Goal: Transaction & Acquisition: Book appointment/travel/reservation

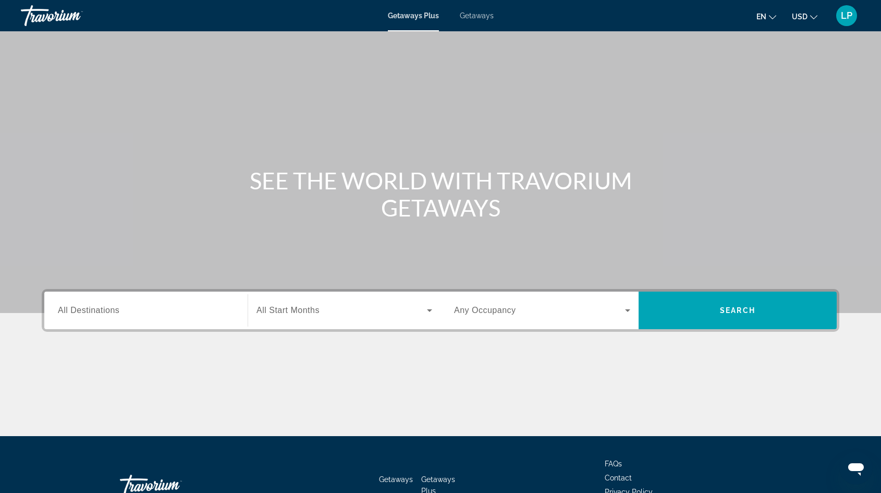
click at [112, 306] on span "All Destinations" at bounding box center [89, 309] width 62 height 9
click at [112, 306] on input "Destination All Destinations" at bounding box center [146, 310] width 176 height 13
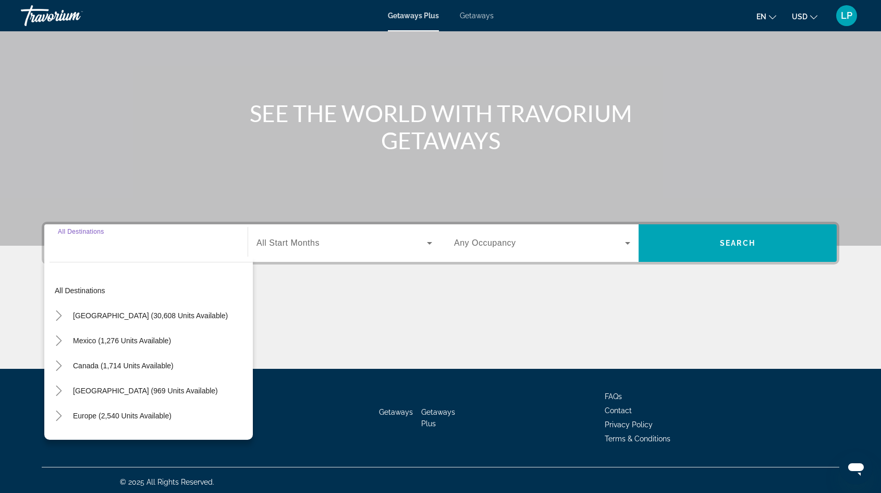
scroll to position [70, 0]
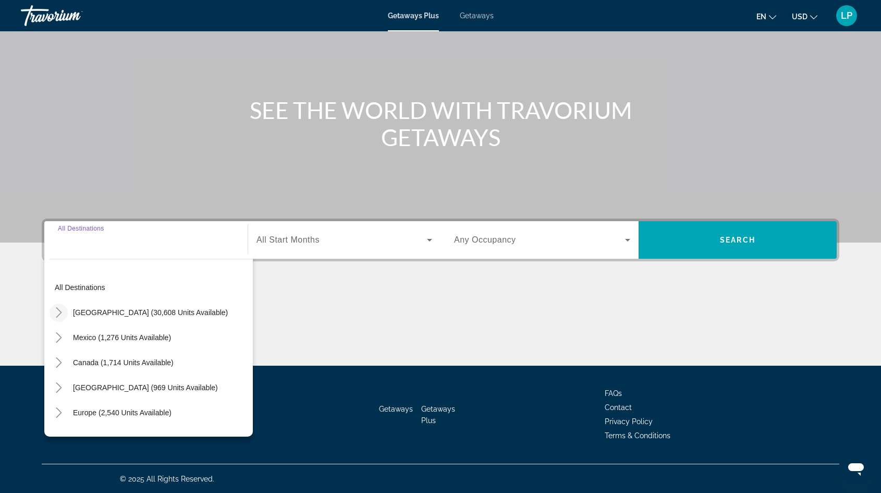
click at [60, 310] on icon "Toggle United States (30,608 units available)" at bounding box center [59, 312] width 6 height 10
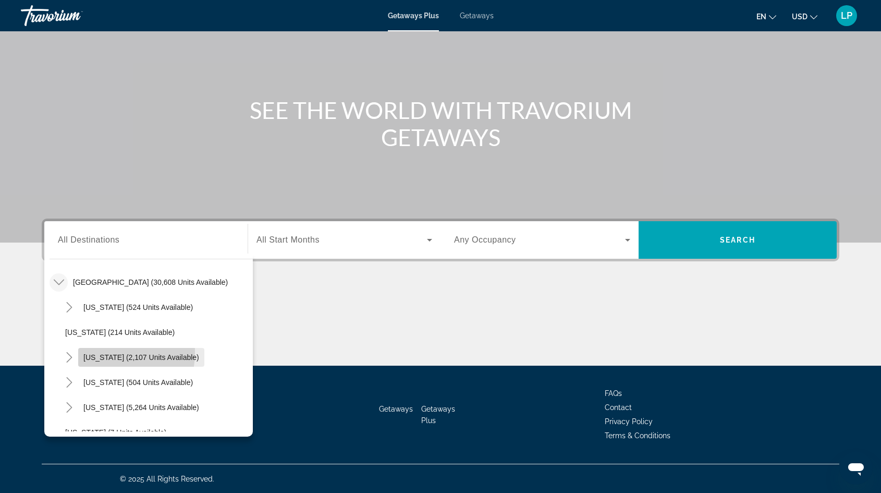
click at [91, 351] on span "Search widget" at bounding box center [141, 357] width 126 height 25
type input "**********"
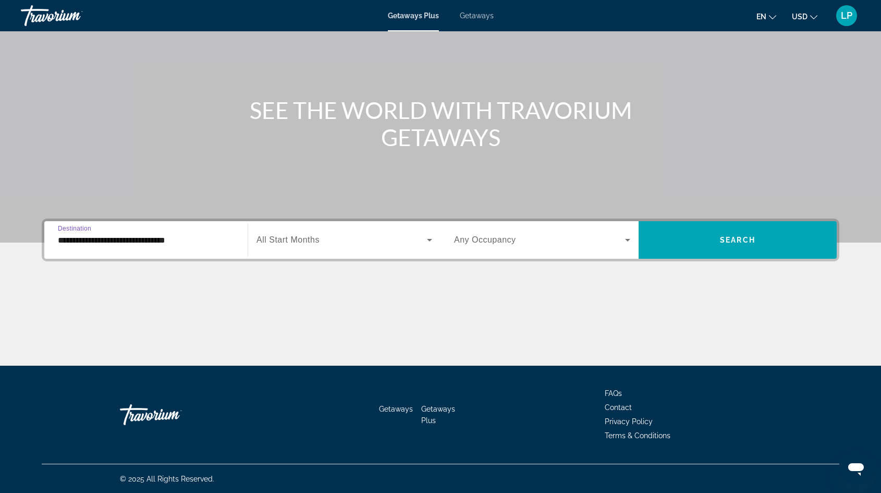
click at [285, 237] on span "All Start Months" at bounding box center [287, 239] width 63 height 9
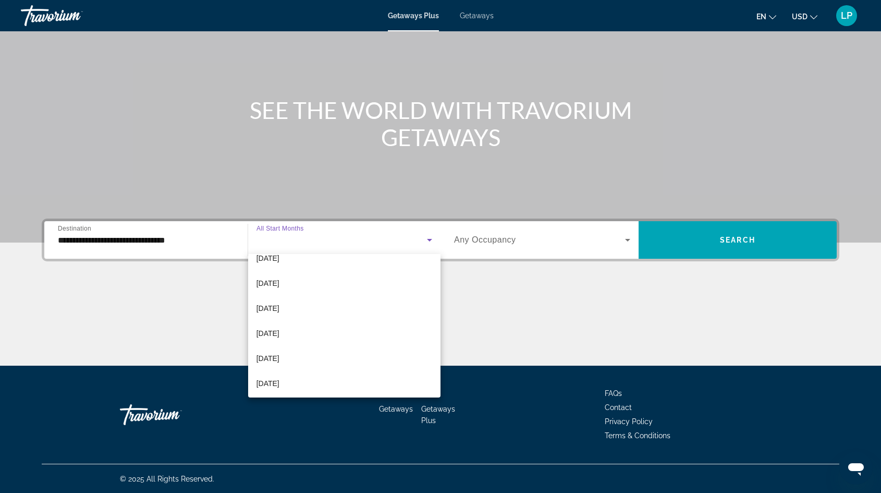
scroll to position [160, 0]
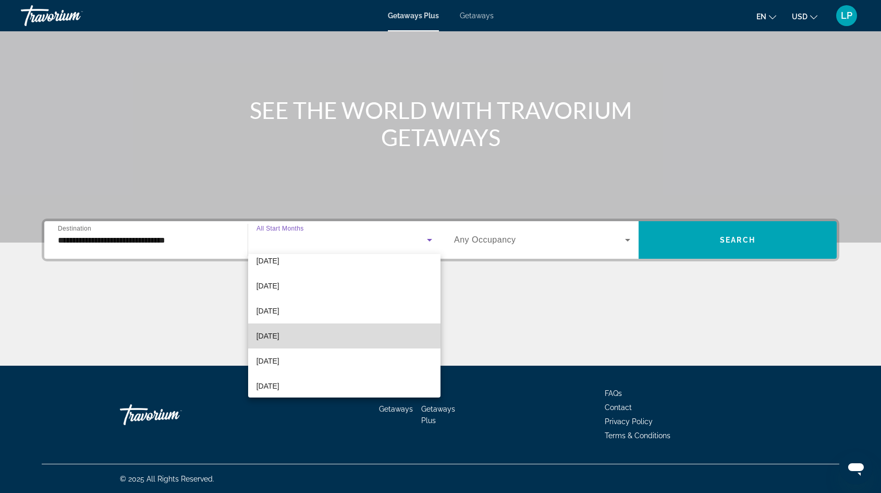
click at [296, 334] on mat-option "[DATE]" at bounding box center [344, 335] width 192 height 25
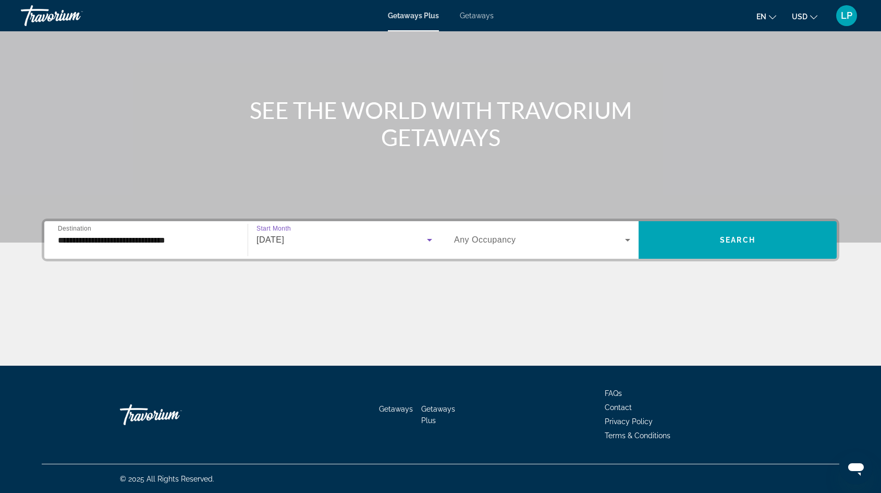
click at [516, 237] on span "Search widget" at bounding box center [539, 240] width 171 height 13
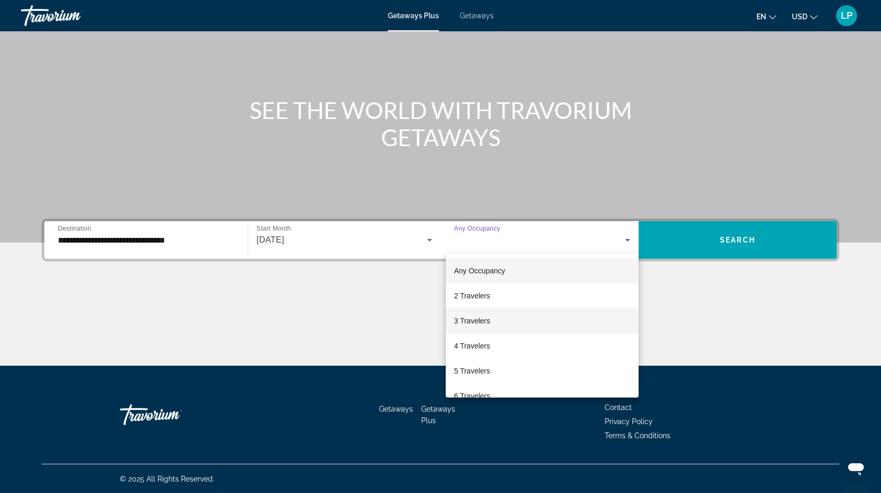
scroll to position [115, 0]
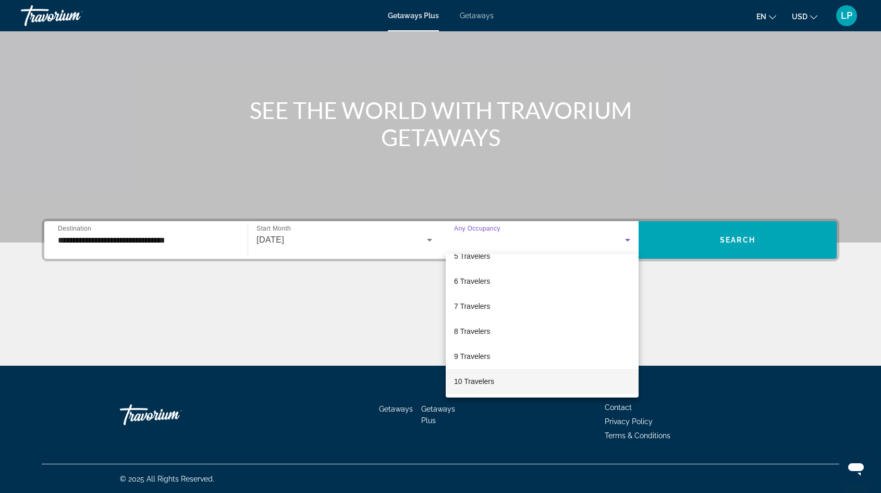
click at [483, 376] on span "10 Travelers" at bounding box center [474, 381] width 40 height 13
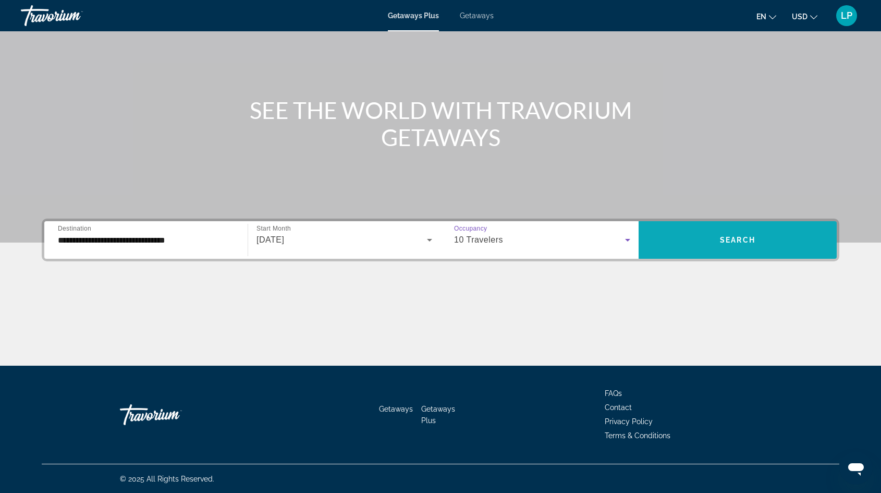
click at [684, 243] on span "Search widget" at bounding box center [738, 239] width 198 height 25
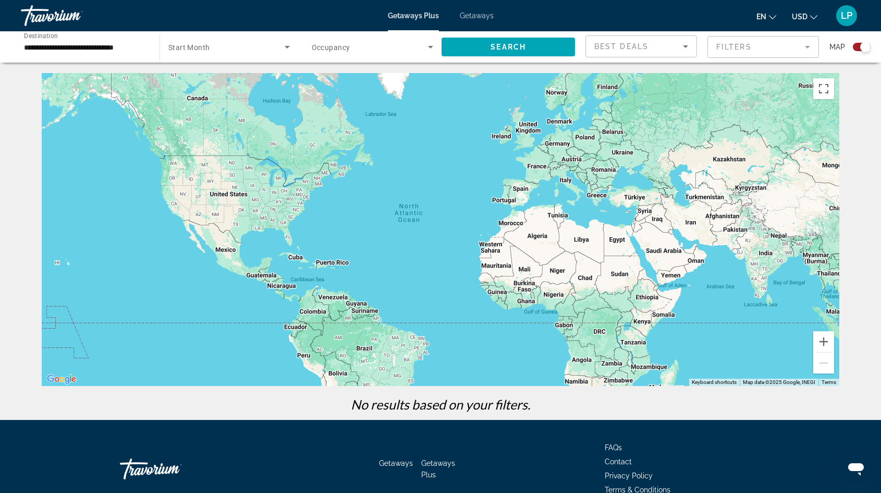
scroll to position [54, 0]
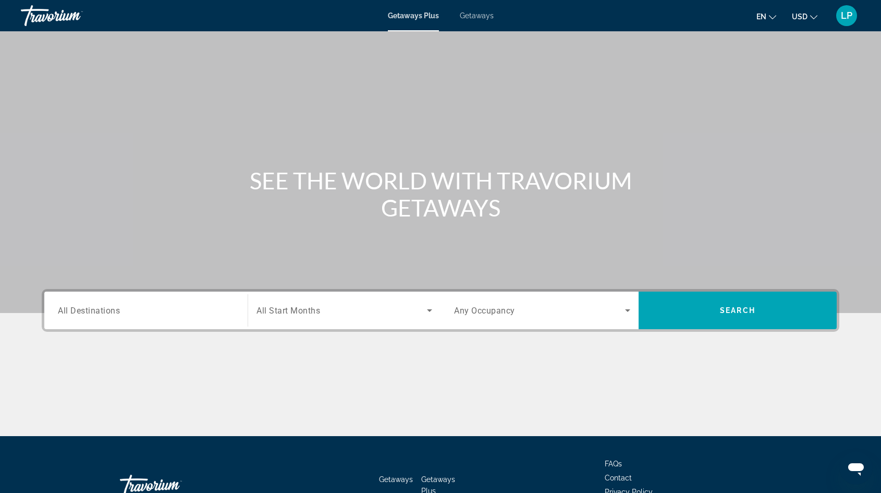
click at [83, 315] on span "All Destinations" at bounding box center [89, 310] width 62 height 10
click at [83, 315] on input "Destination All Destinations" at bounding box center [146, 310] width 176 height 13
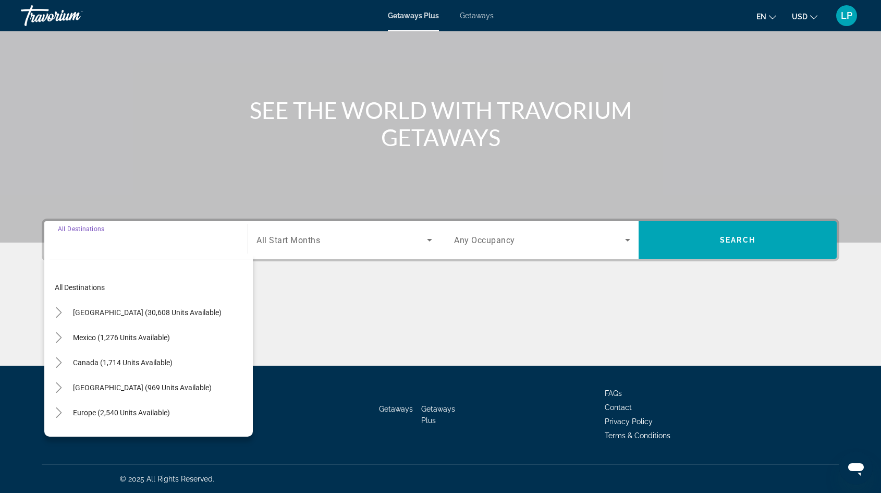
scroll to position [70, 0]
click at [486, 10] on div "Getaways Plus Getaways en English Español Français Italiano Português русский U…" at bounding box center [440, 15] width 881 height 27
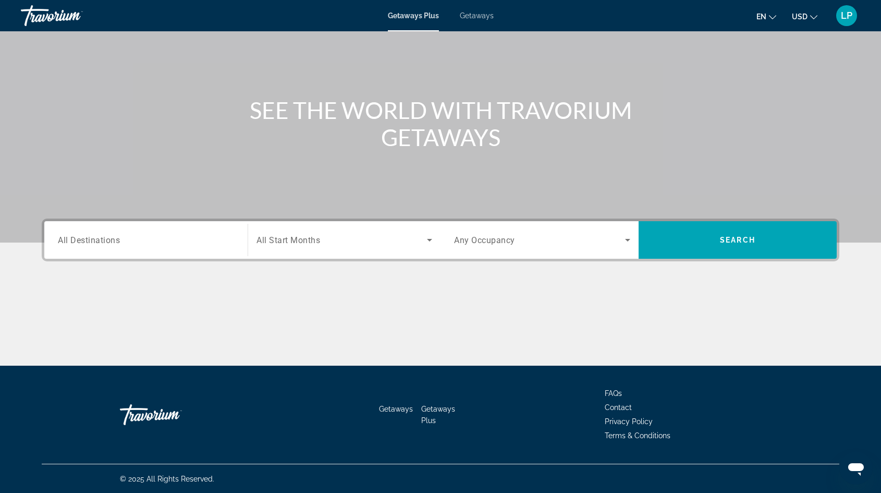
click at [478, 16] on span "Getaways" at bounding box center [477, 15] width 34 height 8
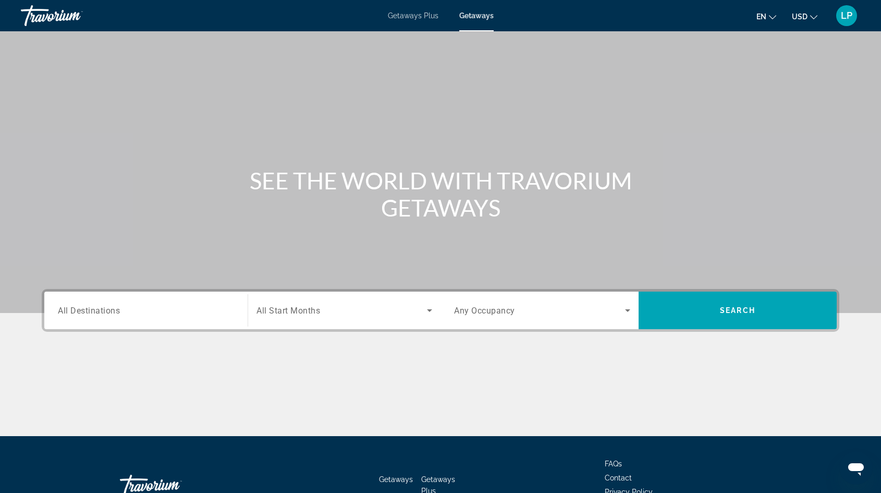
click at [92, 313] on span "All Destinations" at bounding box center [89, 310] width 62 height 10
click at [92, 313] on input "Destination All Destinations" at bounding box center [146, 310] width 176 height 13
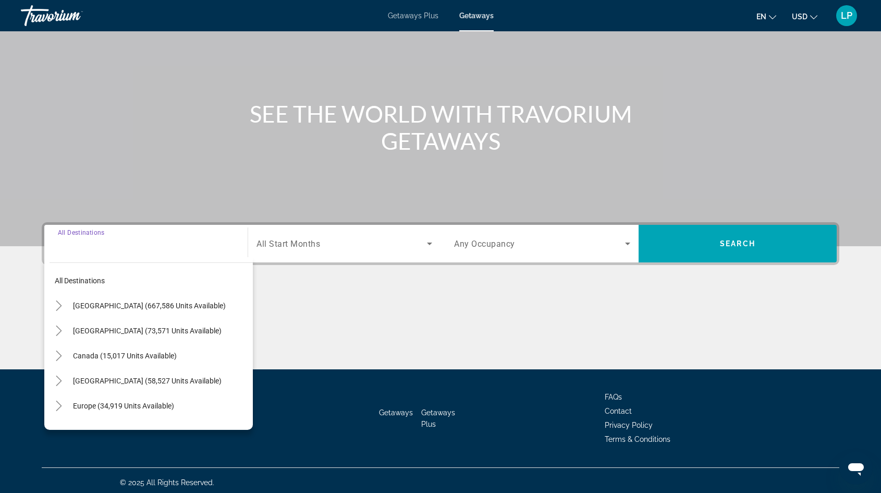
scroll to position [70, 0]
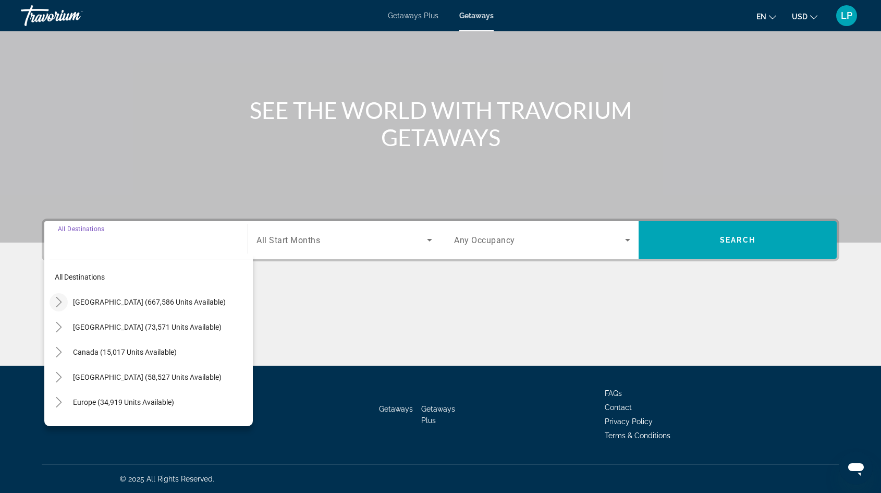
click at [56, 297] on icon "Toggle United States (667,586 units available)" at bounding box center [59, 302] width 6 height 10
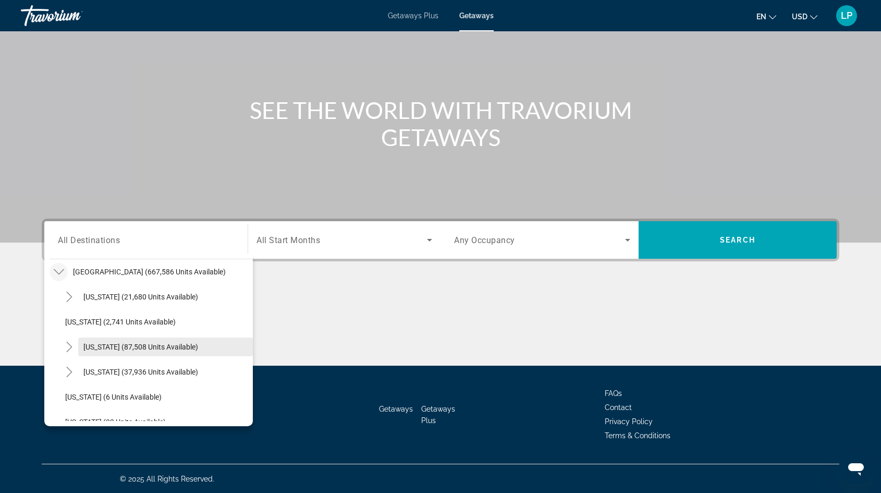
click at [96, 351] on span "Search widget" at bounding box center [165, 346] width 175 height 25
type input "**********"
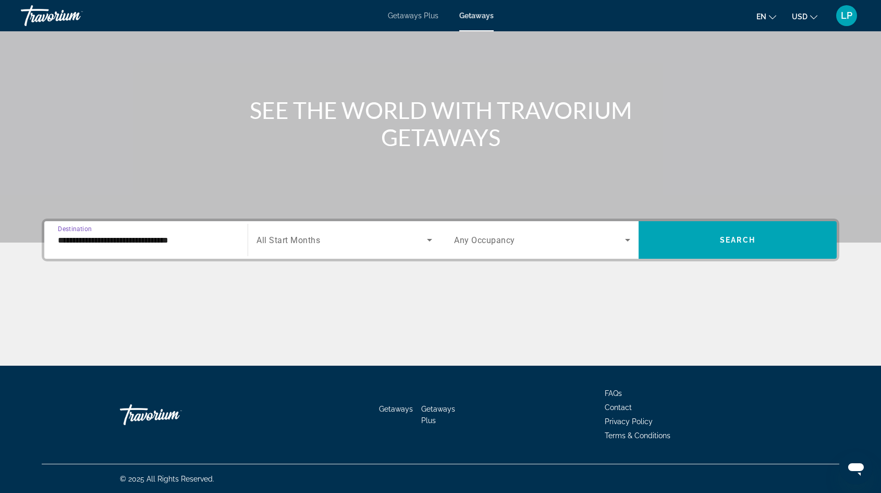
click at [337, 253] on div "Search widget" at bounding box center [344, 239] width 176 height 29
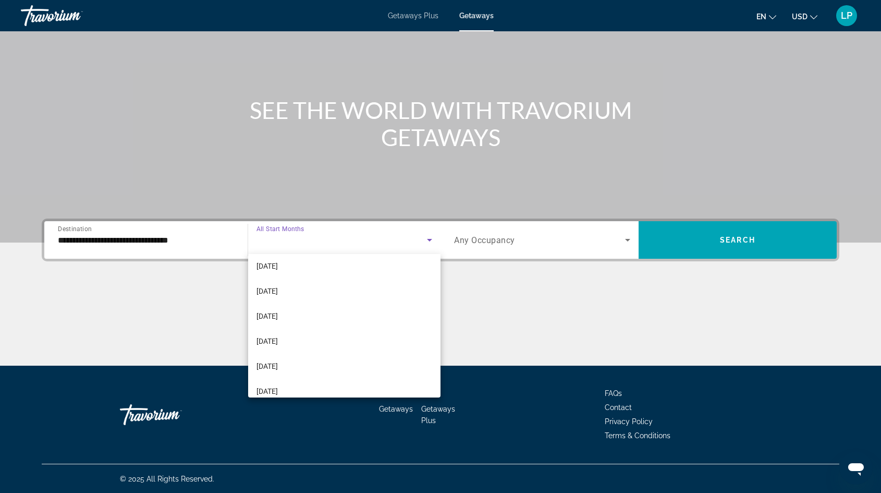
scroll to position [181, 0]
click at [310, 306] on mat-option "[DATE]" at bounding box center [344, 314] width 192 height 25
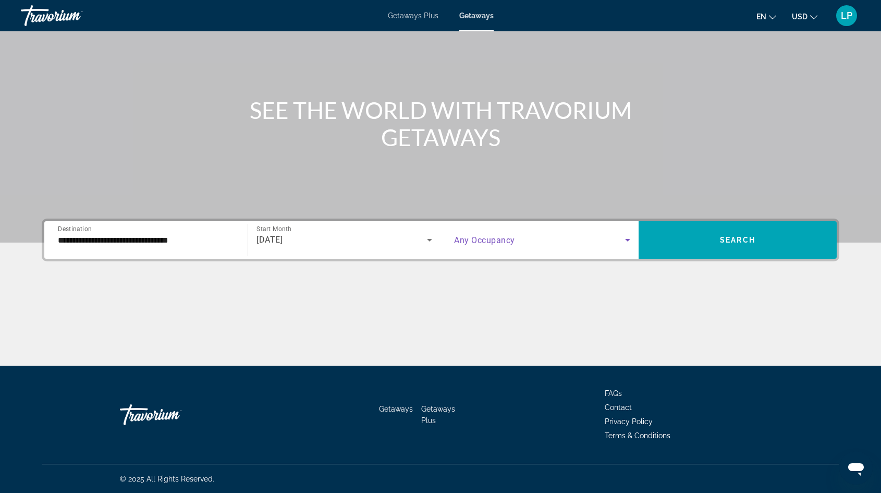
click at [537, 240] on span "Search widget" at bounding box center [539, 240] width 171 height 13
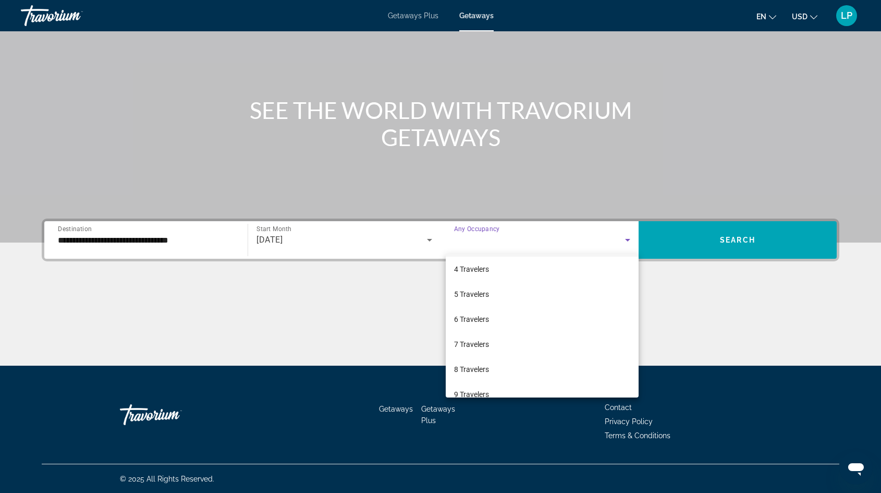
scroll to position [115, 0]
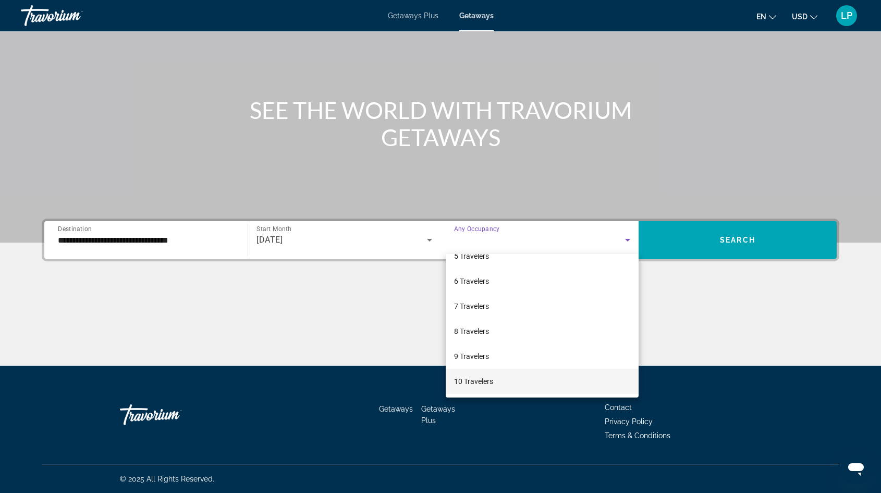
click at [481, 376] on span "10 Travelers" at bounding box center [473, 381] width 39 height 13
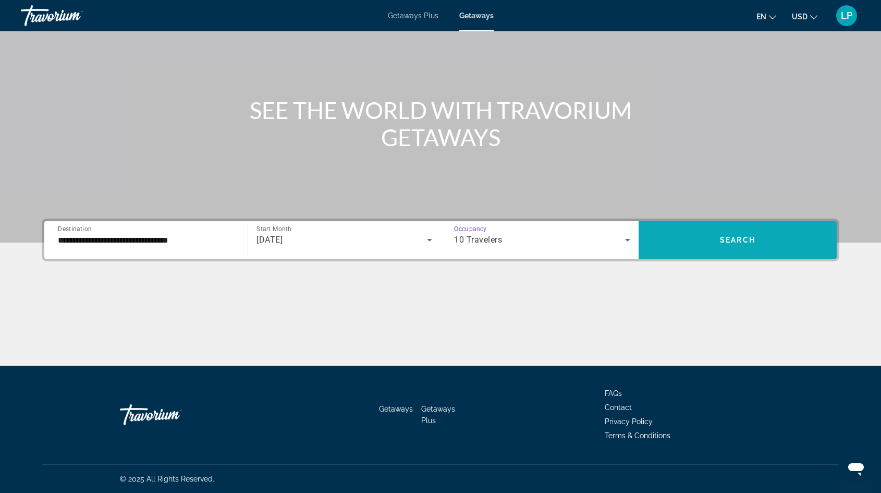
click at [711, 235] on span "Search widget" at bounding box center [738, 239] width 198 height 25
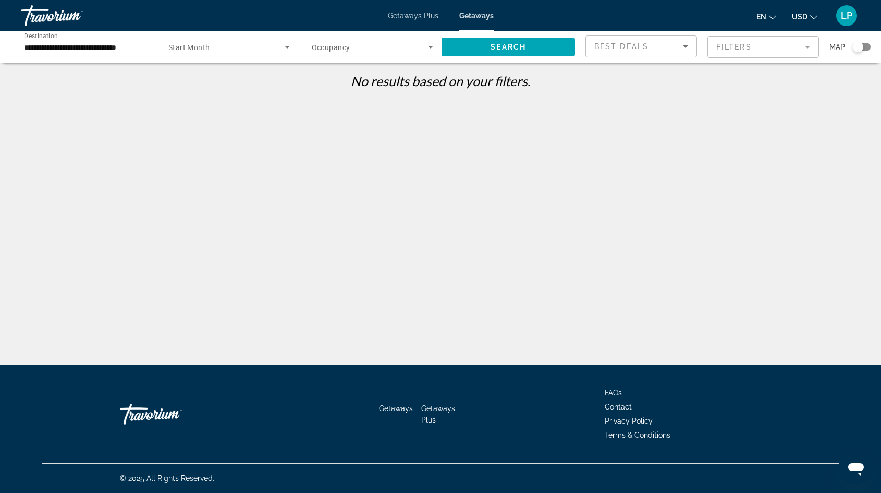
click at [54, 47] on input "**********" at bounding box center [85, 47] width 122 height 13
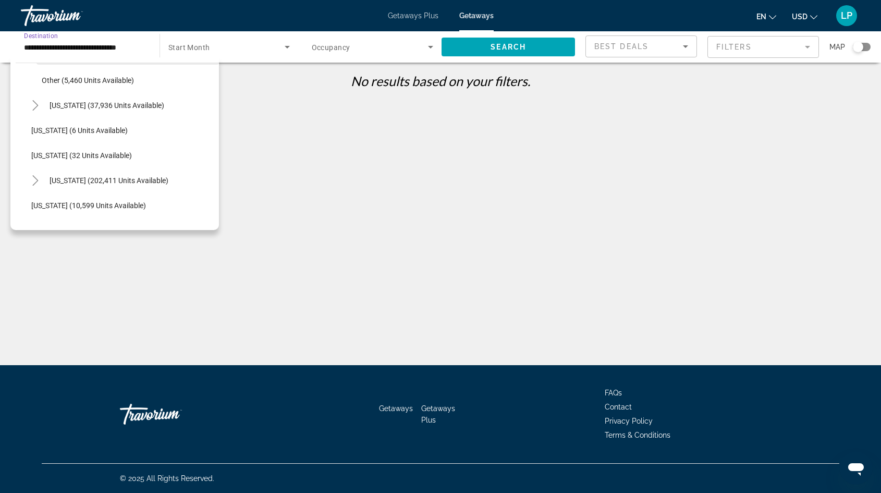
scroll to position [255, 0]
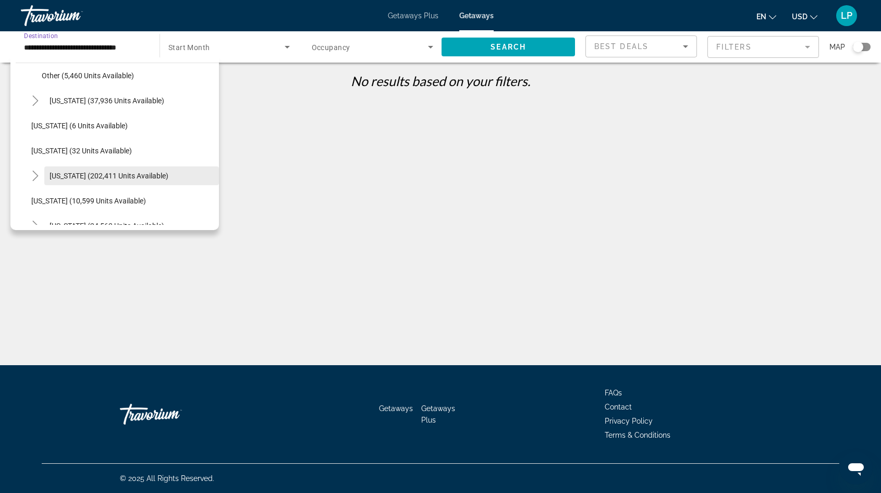
click at [60, 175] on span "[US_STATE] (202,411 units available)" at bounding box center [109, 176] width 119 height 8
type input "**********"
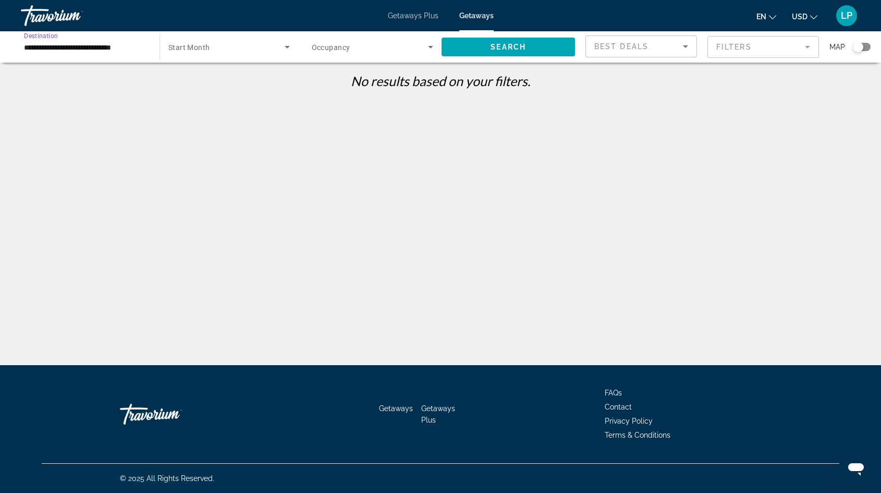
click at [210, 46] on span "Search widget" at bounding box center [226, 47] width 116 height 13
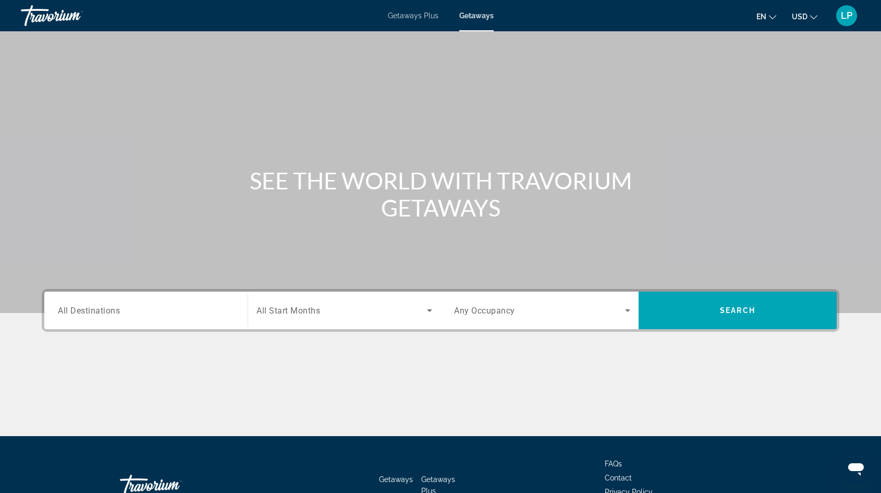
click at [80, 309] on span "All Destinations" at bounding box center [89, 310] width 62 height 10
click at [80, 309] on input "Destination All Destinations" at bounding box center [146, 310] width 176 height 13
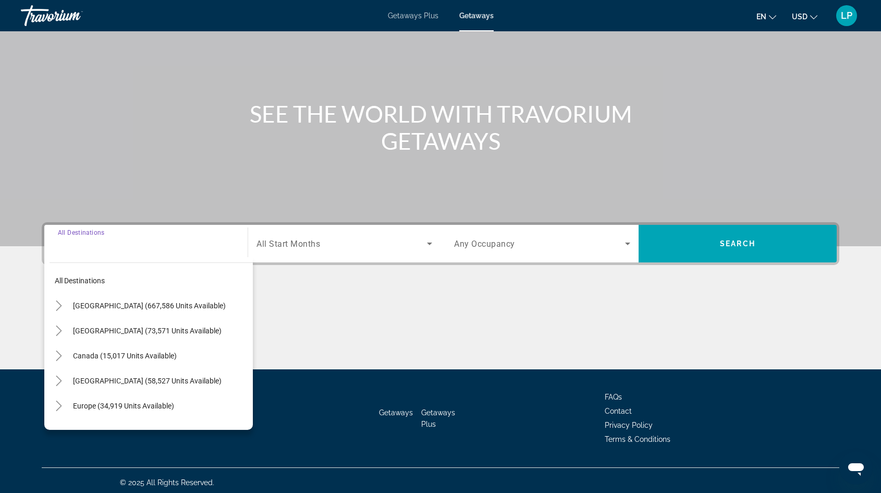
scroll to position [70, 0]
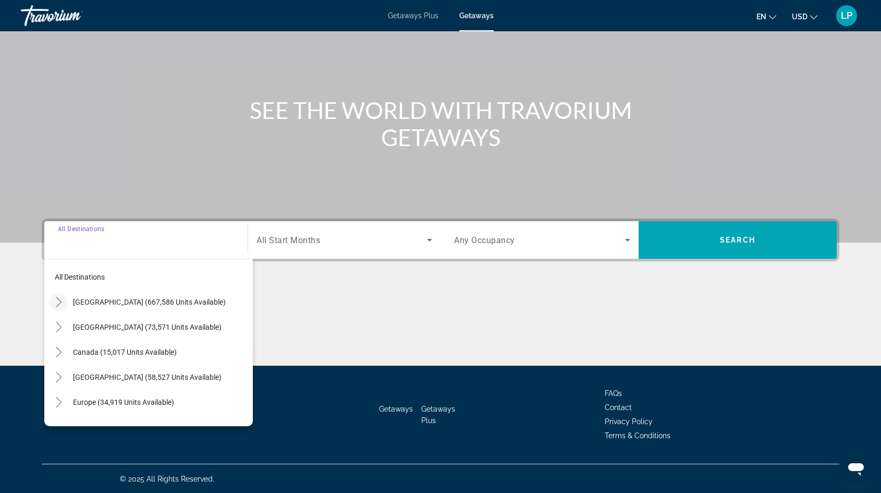
click at [57, 299] on icon "Toggle United States (667,586 units available)" at bounding box center [59, 302] width 10 height 10
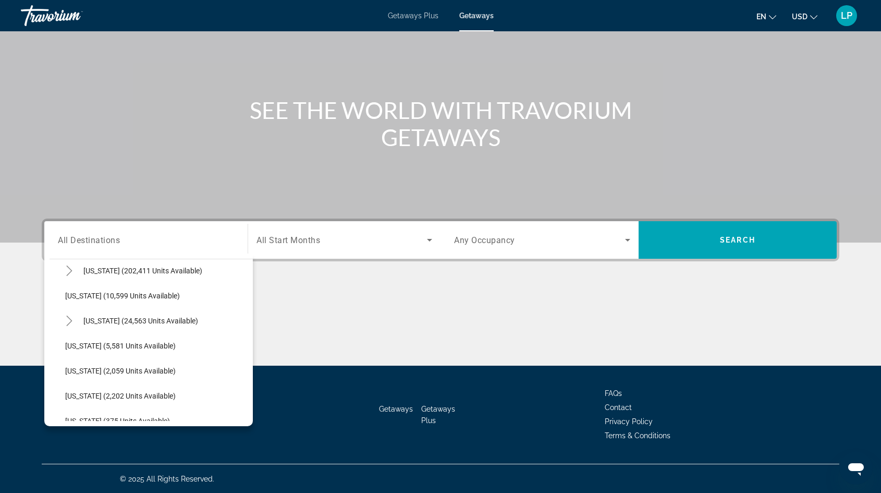
scroll to position [195, 0]
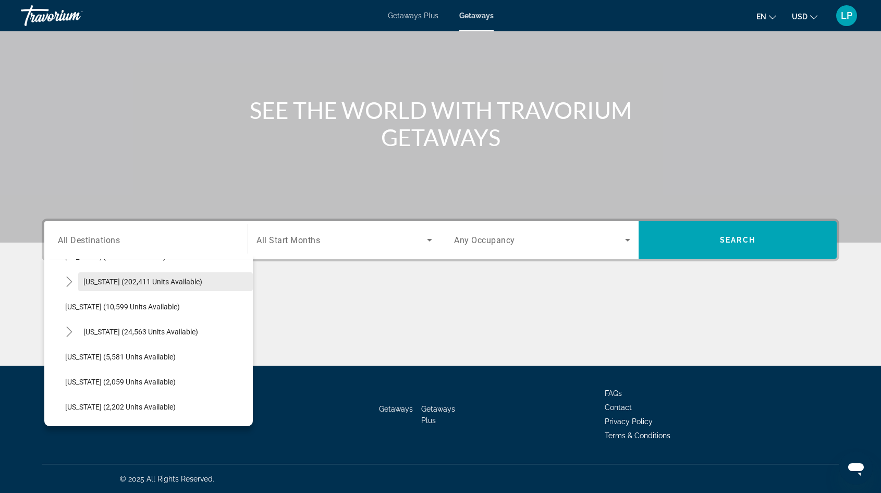
click at [118, 280] on span "[US_STATE] (202,411 units available)" at bounding box center [142, 281] width 119 height 8
type input "**********"
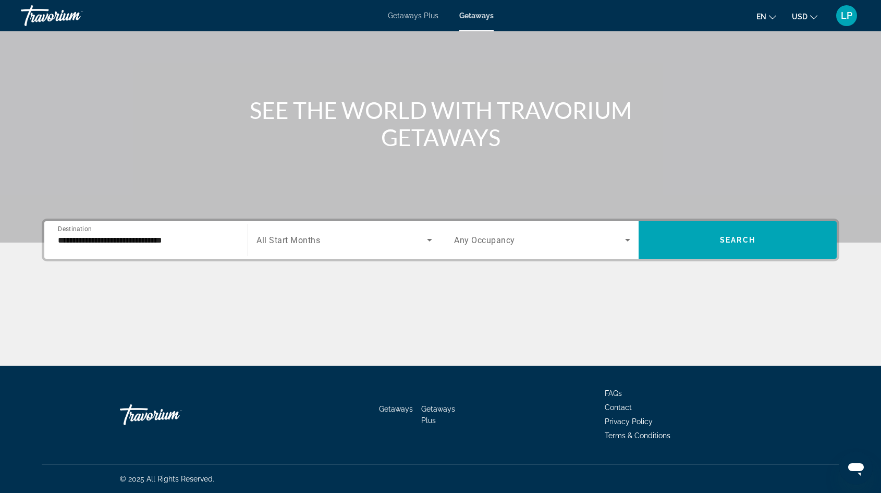
click at [288, 236] on span "All Start Months" at bounding box center [288, 240] width 64 height 10
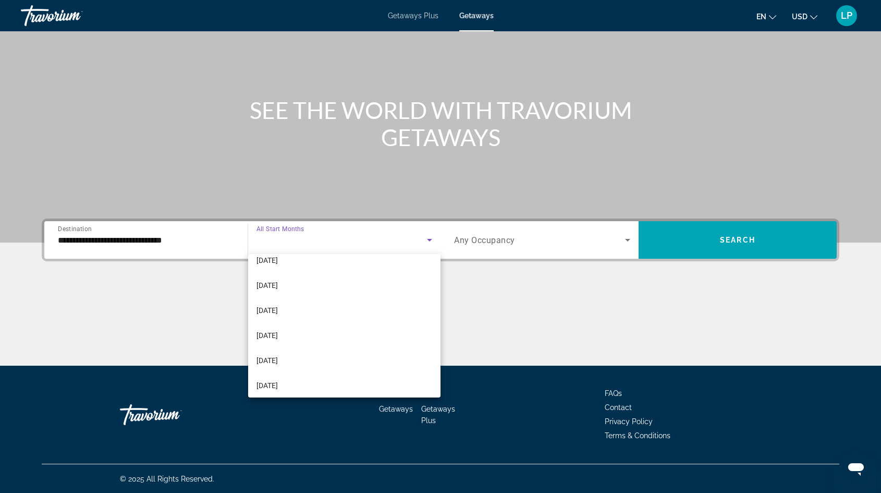
scroll to position [160, 0]
click at [278, 312] on span "[DATE]" at bounding box center [266, 310] width 21 height 13
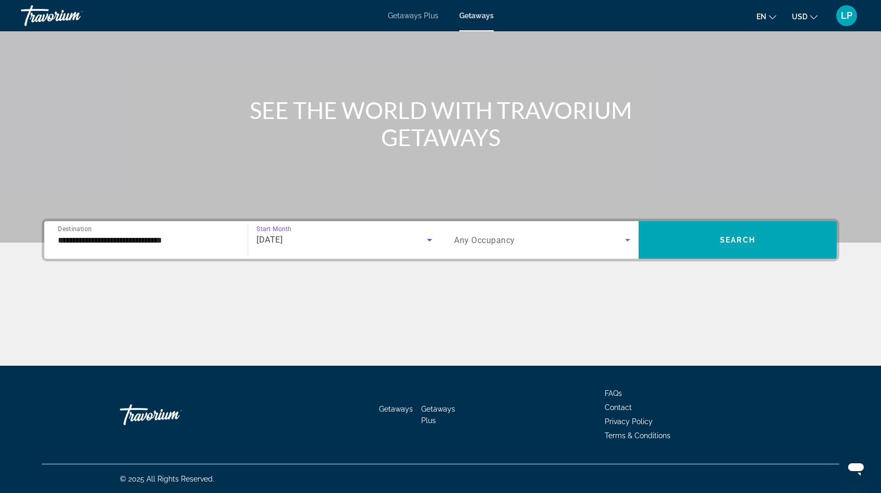
click at [517, 241] on span "Search widget" at bounding box center [539, 240] width 171 height 13
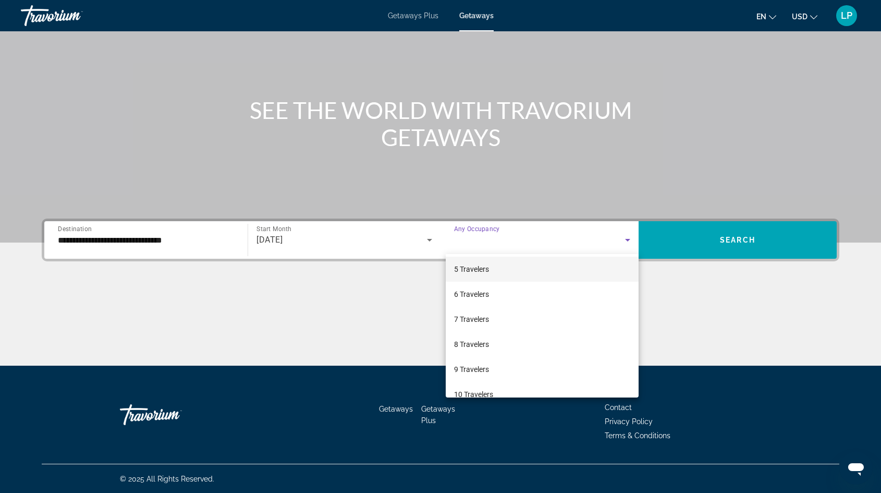
scroll to position [115, 0]
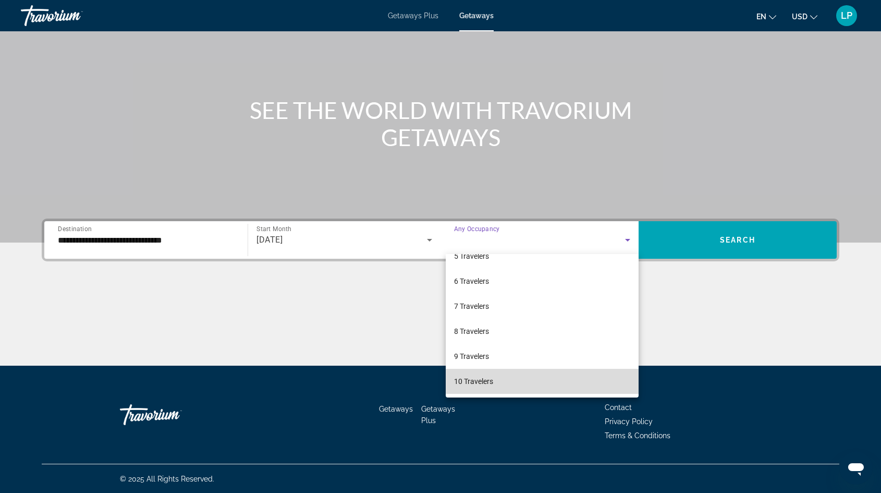
click at [491, 381] on span "10 Travelers" at bounding box center [473, 381] width 39 height 13
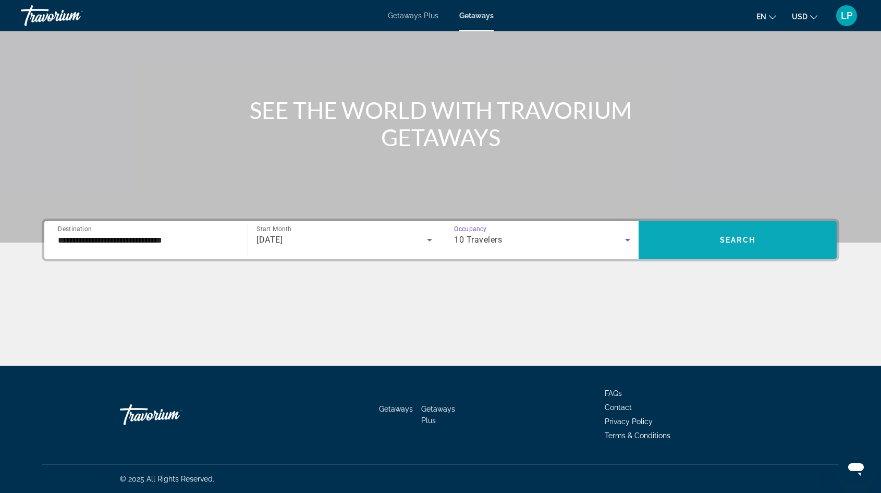
click at [690, 256] on span "Search widget" at bounding box center [738, 240] width 198 height 38
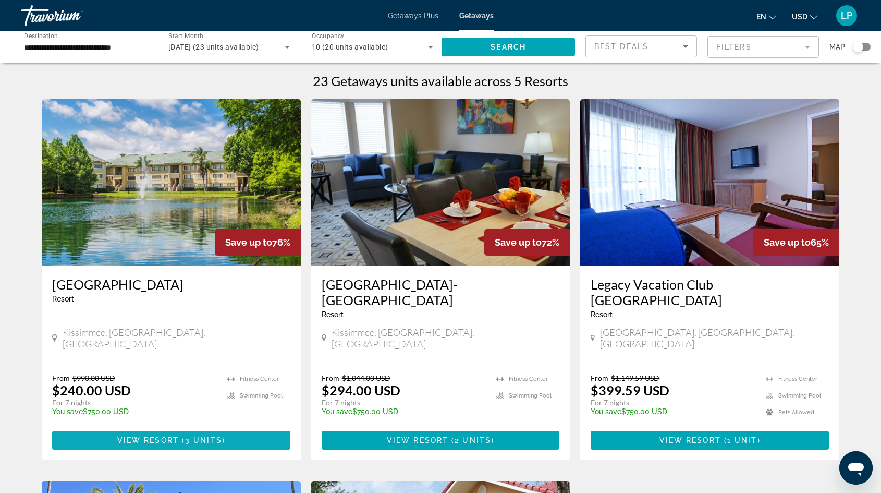
click at [168, 436] on span "View Resort" at bounding box center [148, 440] width 62 height 8
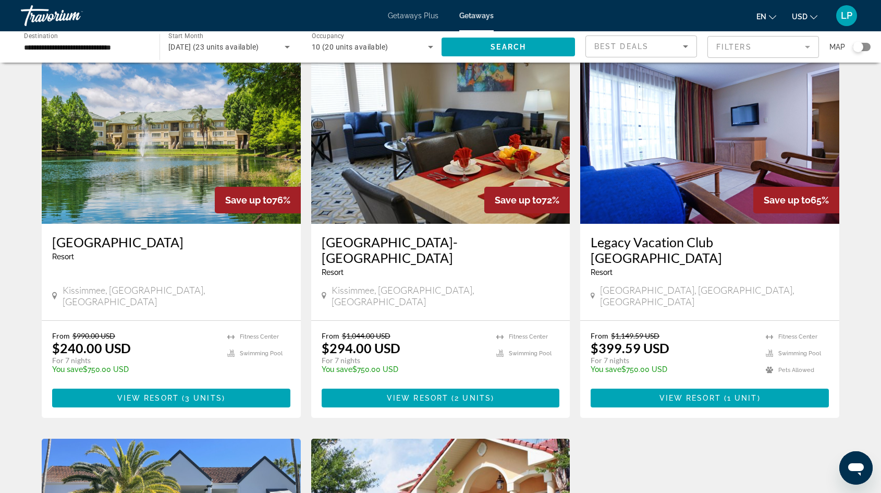
scroll to position [18, 0]
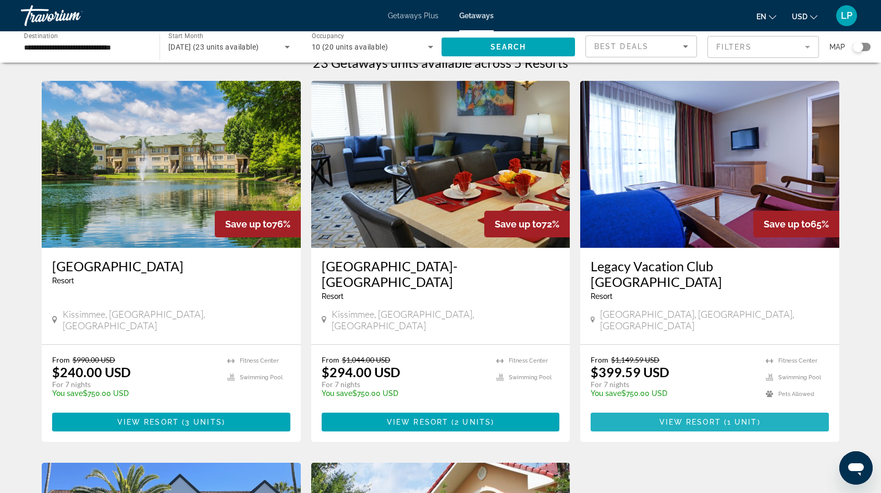
click at [676, 418] on span "View Resort" at bounding box center [690, 422] width 62 height 8
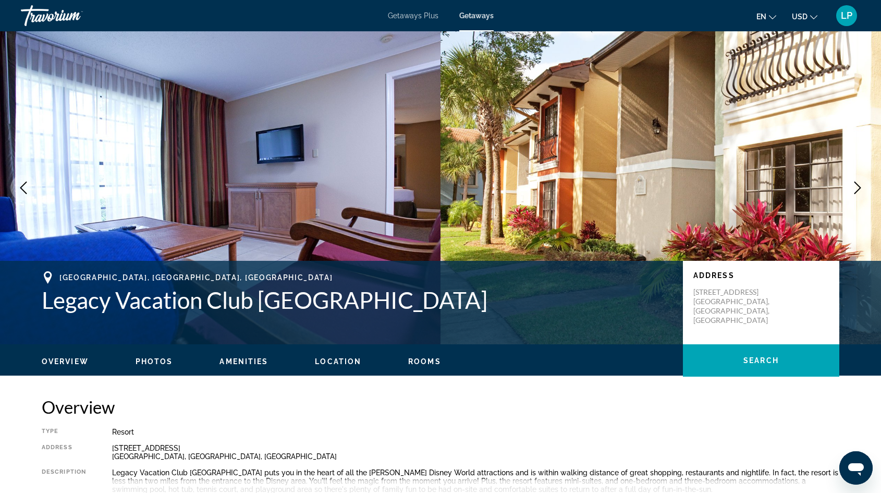
click at [858, 190] on icon "Next image" at bounding box center [857, 187] width 13 height 13
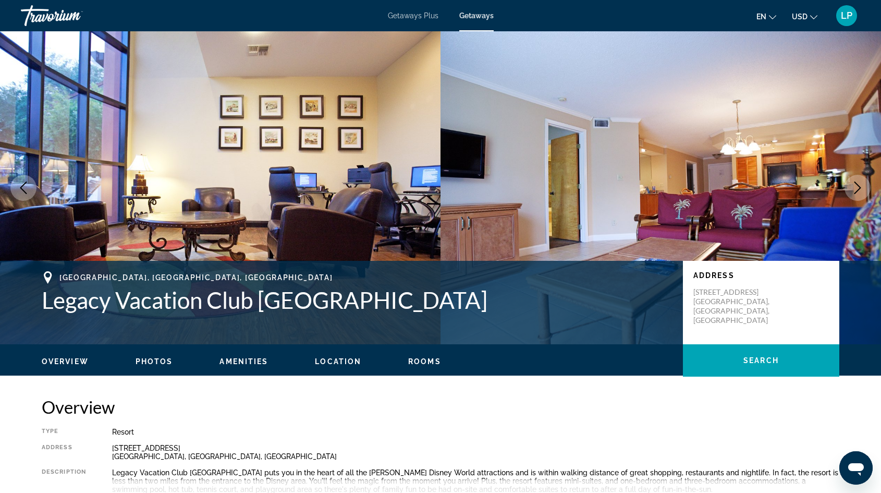
click at [858, 189] on icon "Next image" at bounding box center [857, 187] width 7 height 13
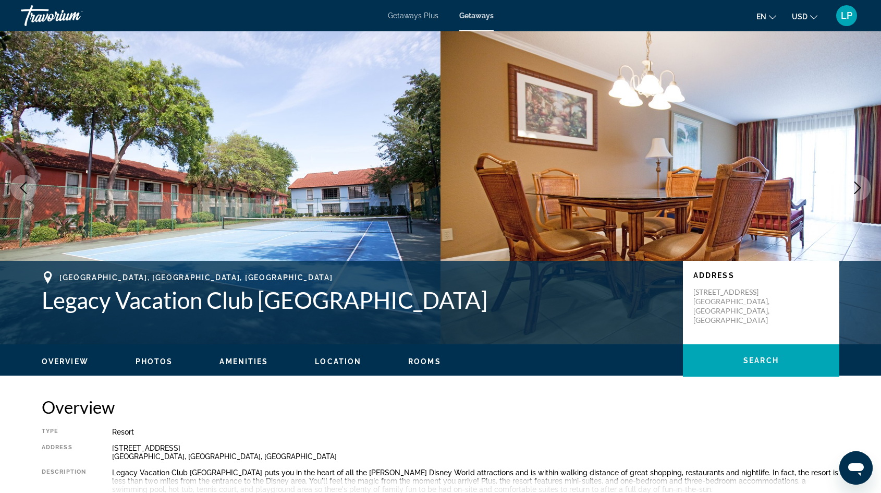
click at [858, 188] on icon "Next image" at bounding box center [857, 187] width 13 height 13
